Goal: Check status

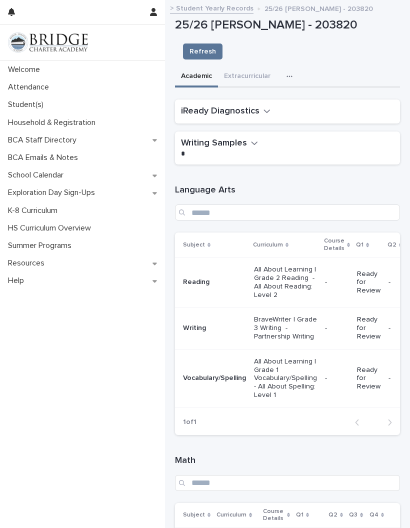
click at [257, 106] on h2 "iReady Diagnostics" at bounding box center [220, 112] width 79 height 12
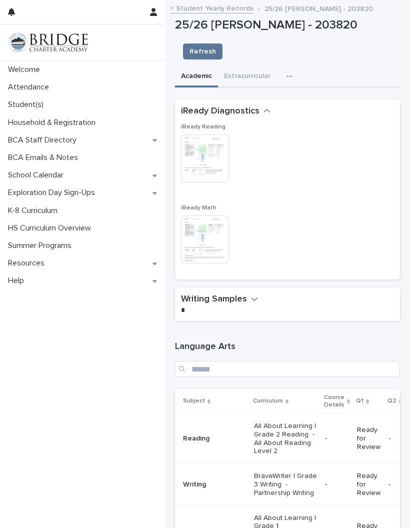
click at [31, 106] on p "Student(s)" at bounding box center [28, 105] width 48 height 10
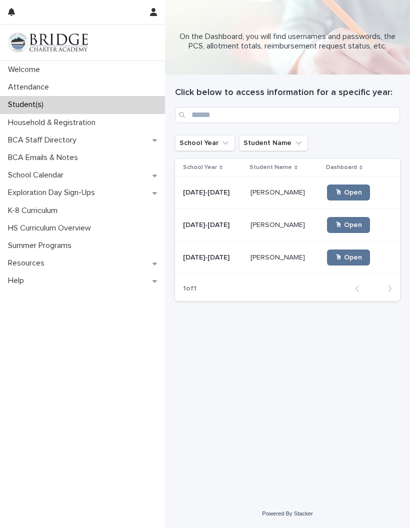
click at [345, 183] on div "🖱 Open" at bounding box center [355, 193] width 57 height 24
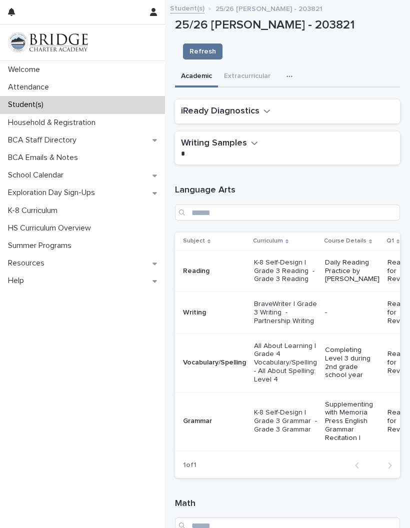
click at [256, 106] on h2 "iReady Diagnostics" at bounding box center [220, 112] width 79 height 12
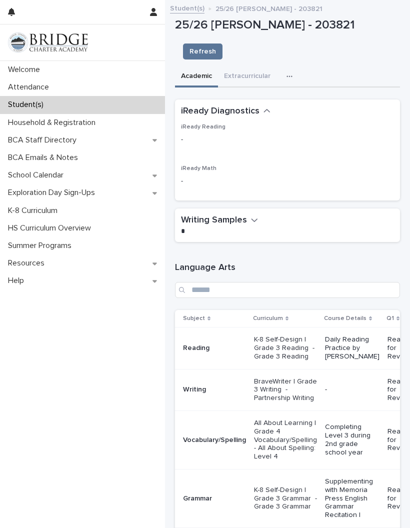
click at [261, 106] on button "iReady Diagnostics" at bounding box center [226, 112] width 90 height 12
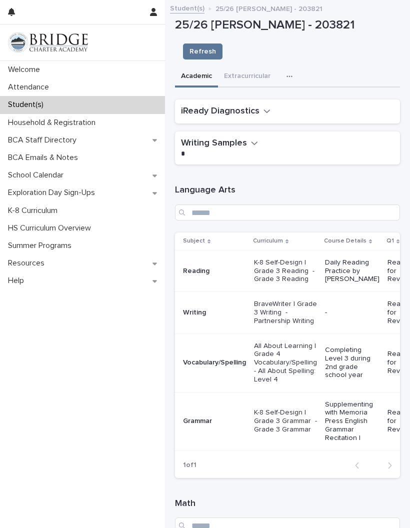
click at [260, 106] on button "iReady Diagnostics" at bounding box center [226, 112] width 90 height 12
